Goal: Register for event/course

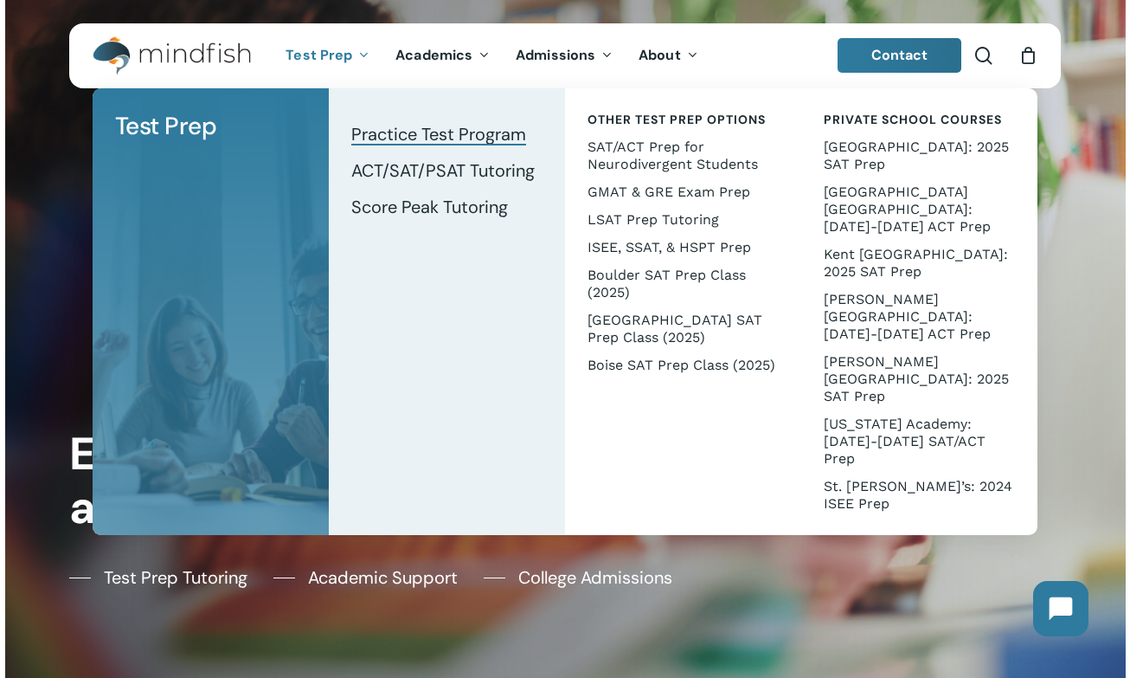
click at [447, 127] on span "Practice Test Program" at bounding box center [438, 134] width 175 height 22
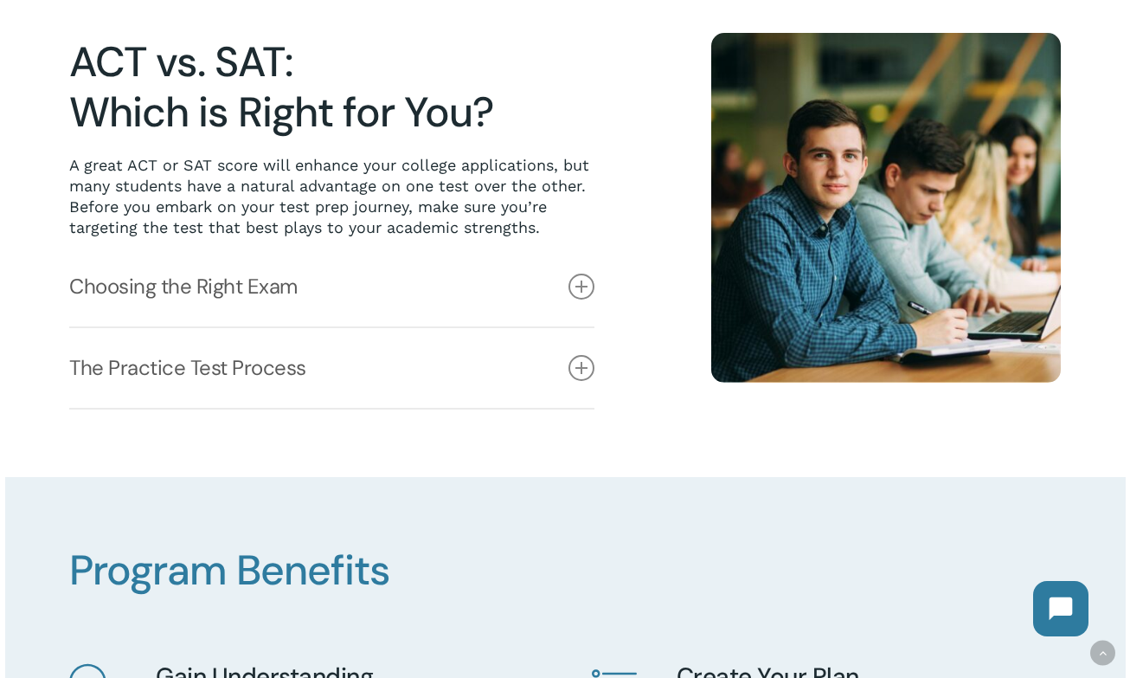
scroll to position [470, 0]
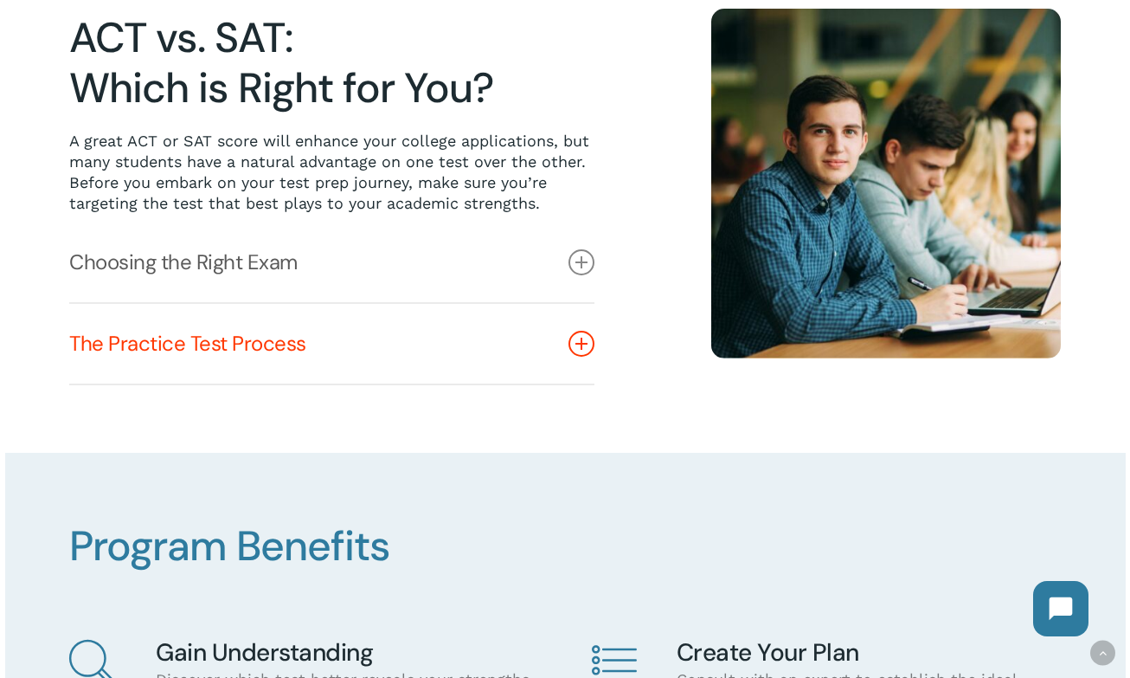
click at [581, 351] on icon at bounding box center [582, 344] width 26 height 26
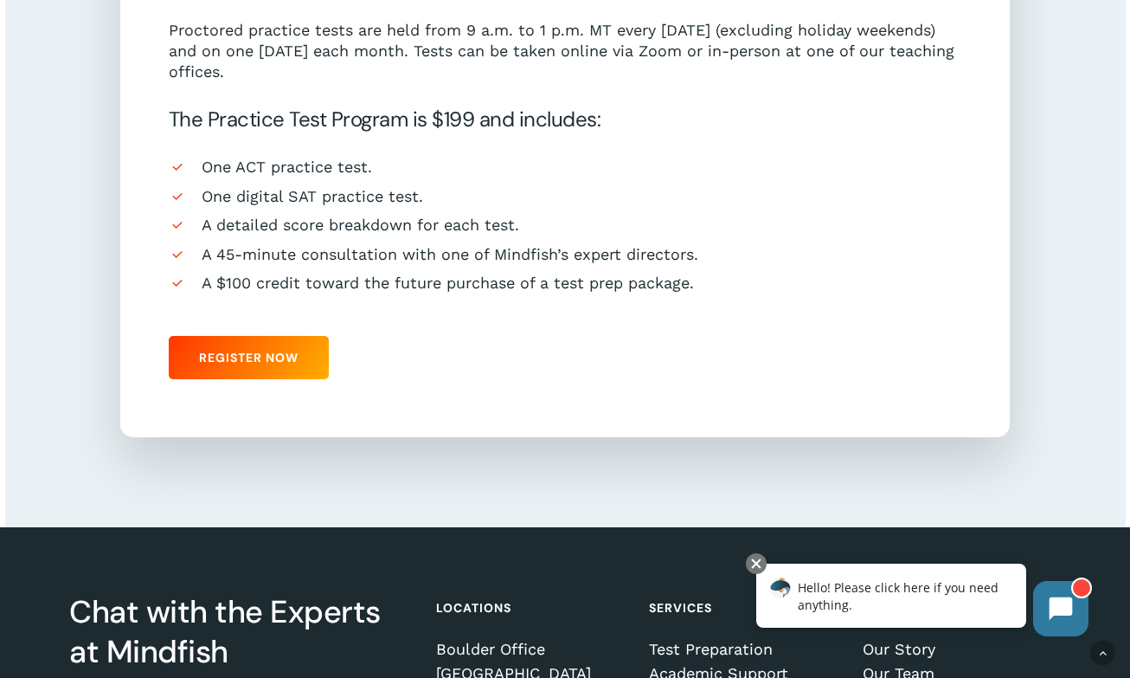
scroll to position [1647, 0]
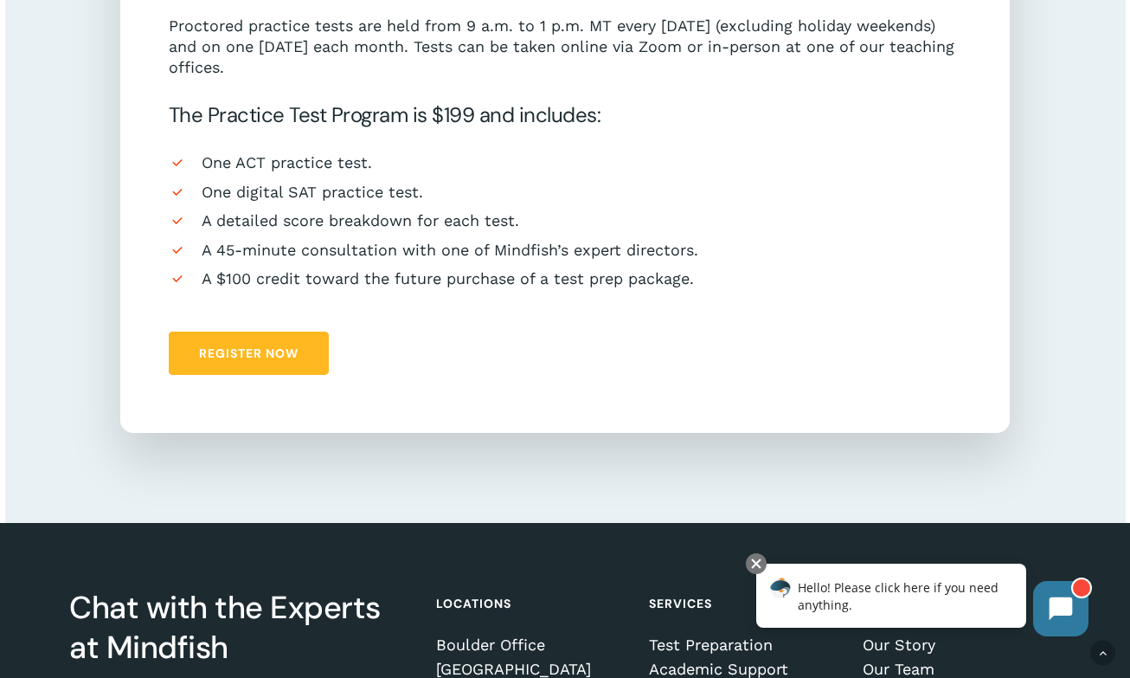
click at [228, 347] on link "Register Now" at bounding box center [249, 352] width 160 height 43
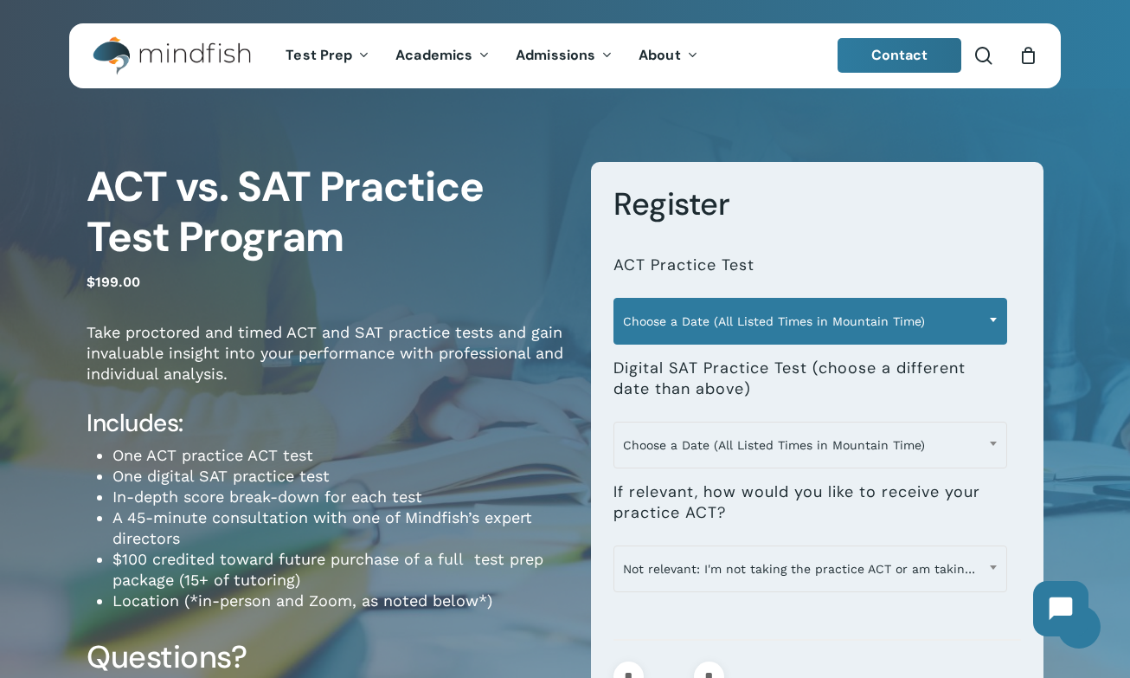
click at [777, 320] on span "Choose a Date (All Listed Times in Mountain Time)" at bounding box center [810, 321] width 392 height 36
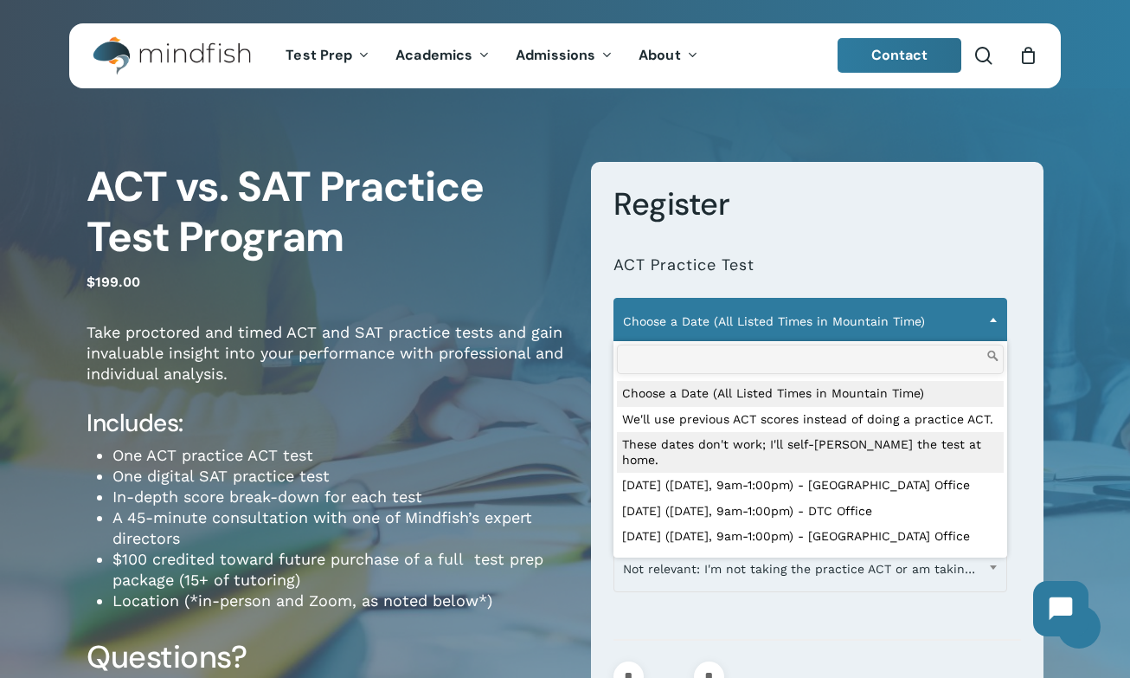
select select "**********"
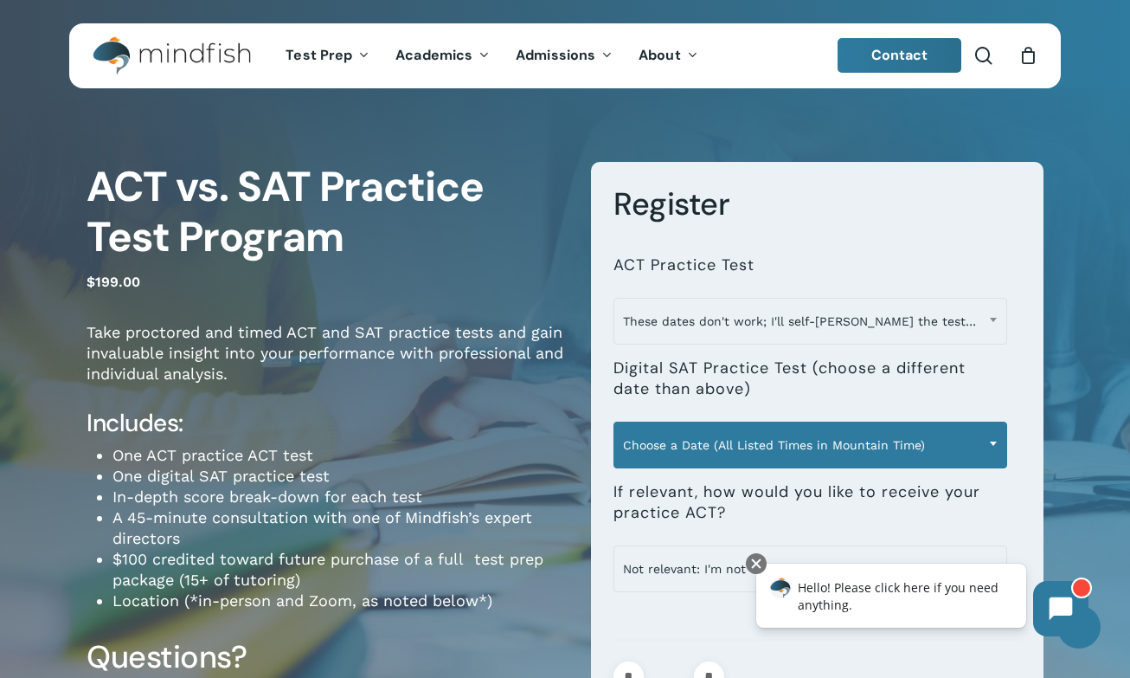
click at [715, 443] on span "Choose a Date (All Listed Times in Mountain Time)" at bounding box center [810, 445] width 392 height 36
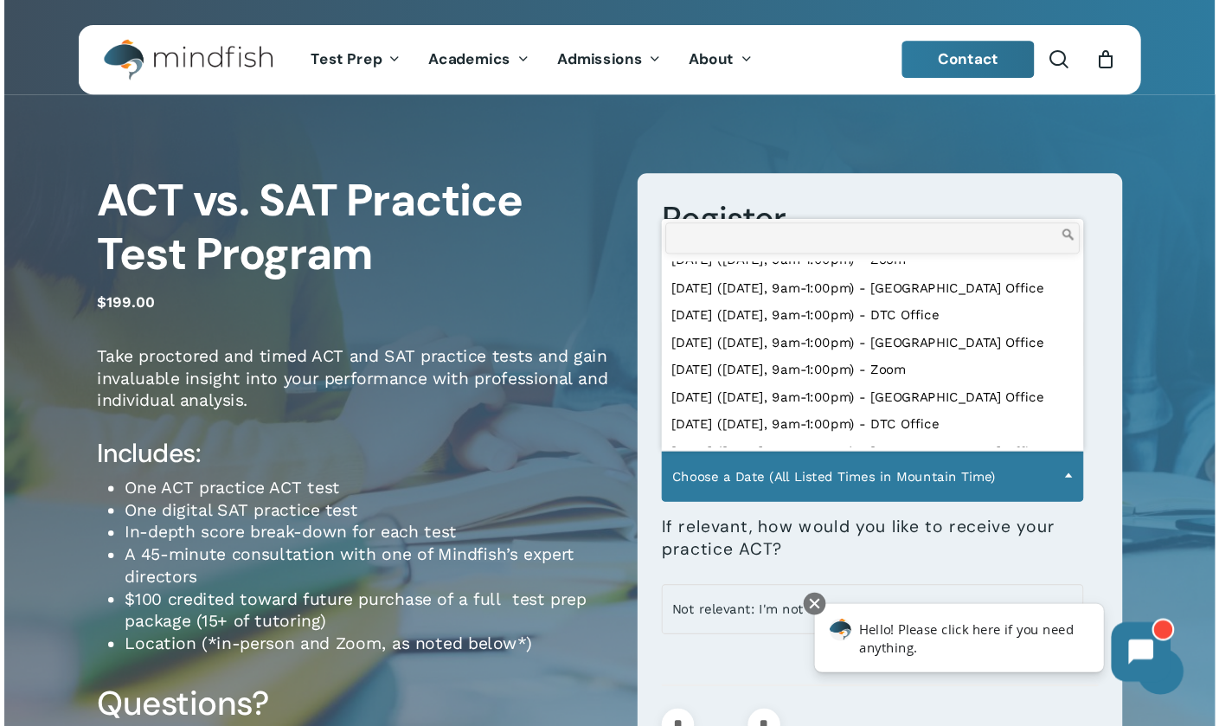
scroll to position [204, 0]
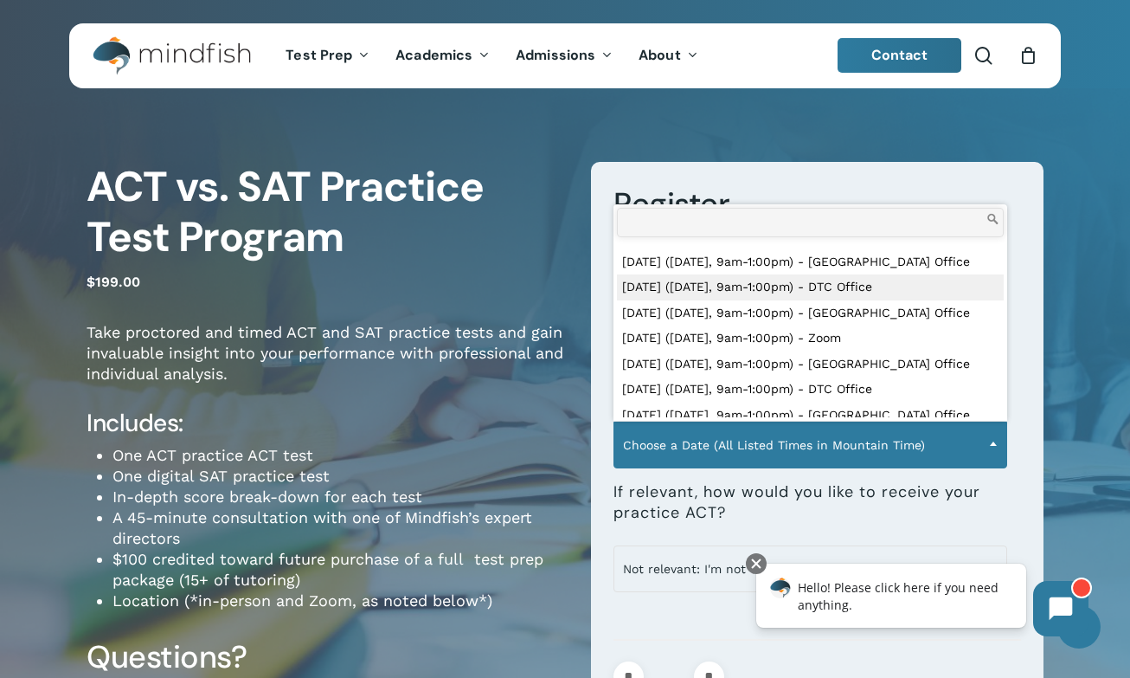
click at [510, 328] on p "Take proctored and timed ACT and SAT practice tests and gain invaluable insight…" at bounding box center [326, 365] width 479 height 86
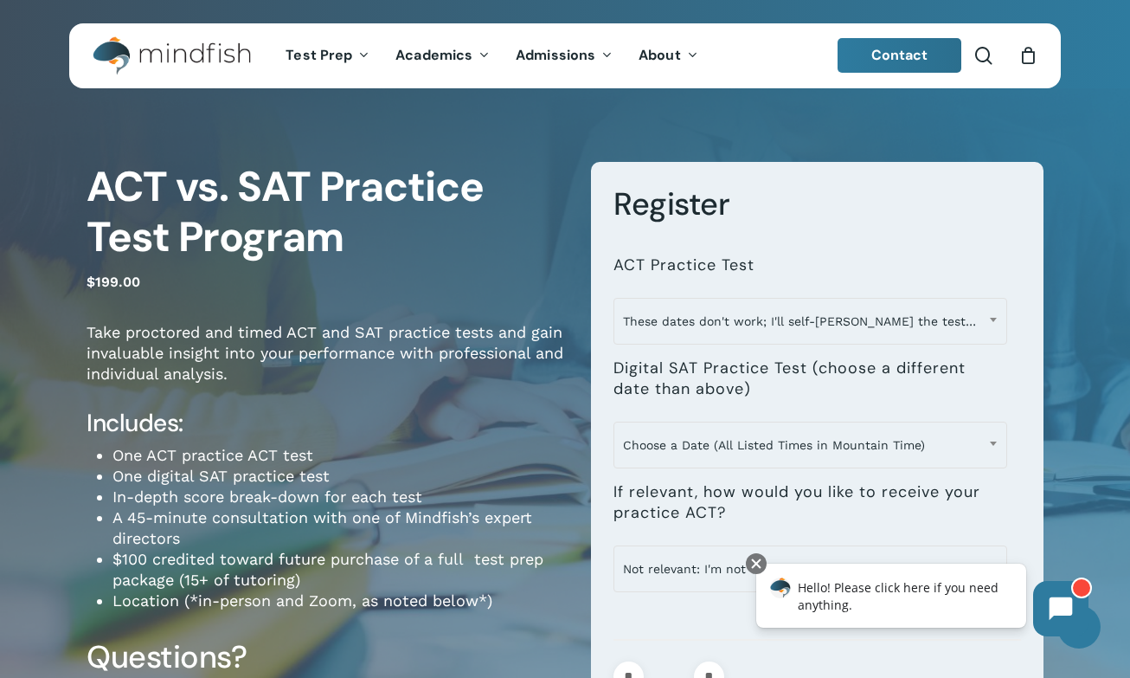
click at [463, 319] on div "ACT vs. SAT Practice Test Program $ 199.00 Take proctored and timed ACT and SAT…" at bounding box center [326, 489] width 479 height 654
